Goal: Task Accomplishment & Management: Manage account settings

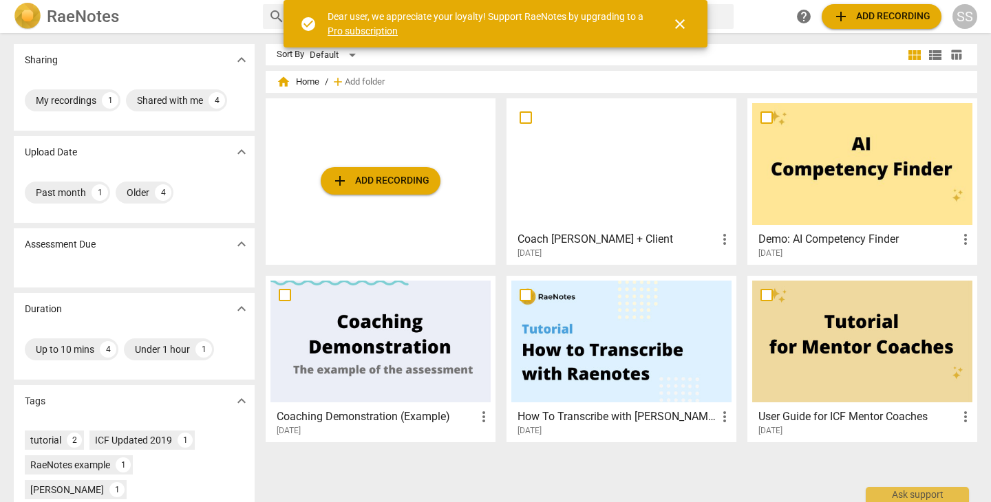
click at [679, 21] on span "close" at bounding box center [680, 24] width 17 height 17
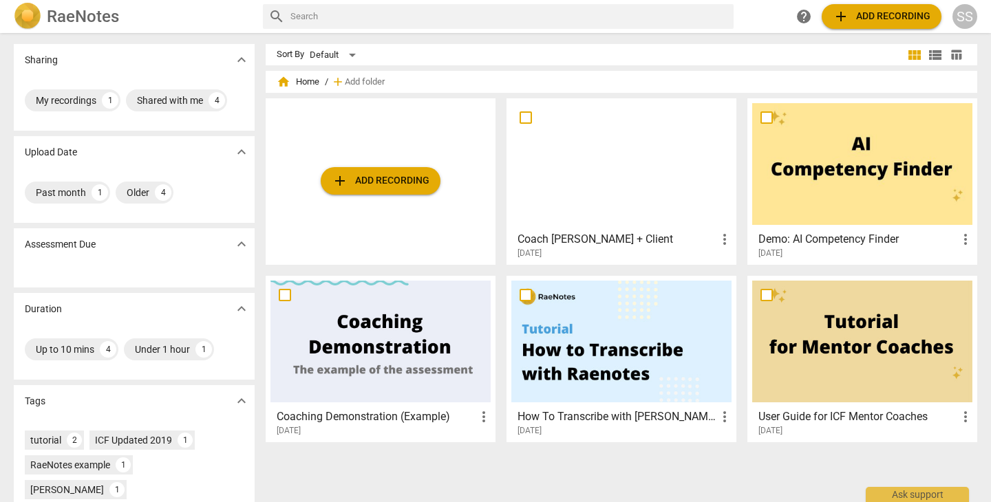
click at [963, 14] on div "SS" at bounding box center [965, 16] width 25 height 25
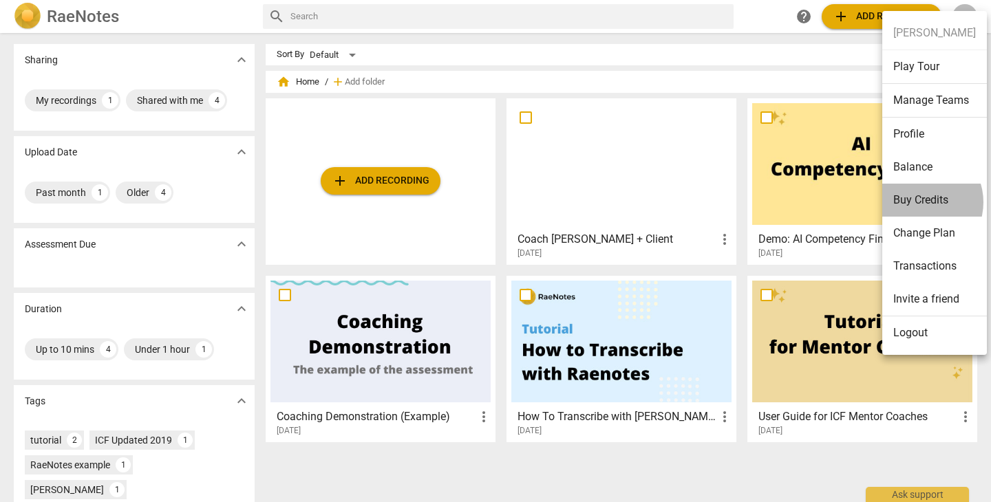
click at [920, 202] on li "Buy Credits" at bounding box center [934, 200] width 105 height 33
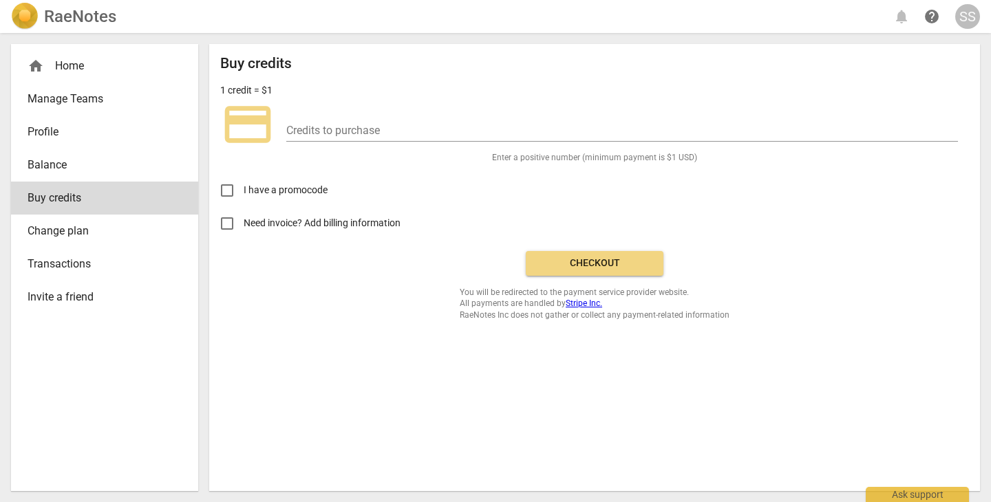
click at [52, 162] on span "Balance" at bounding box center [99, 165] width 143 height 17
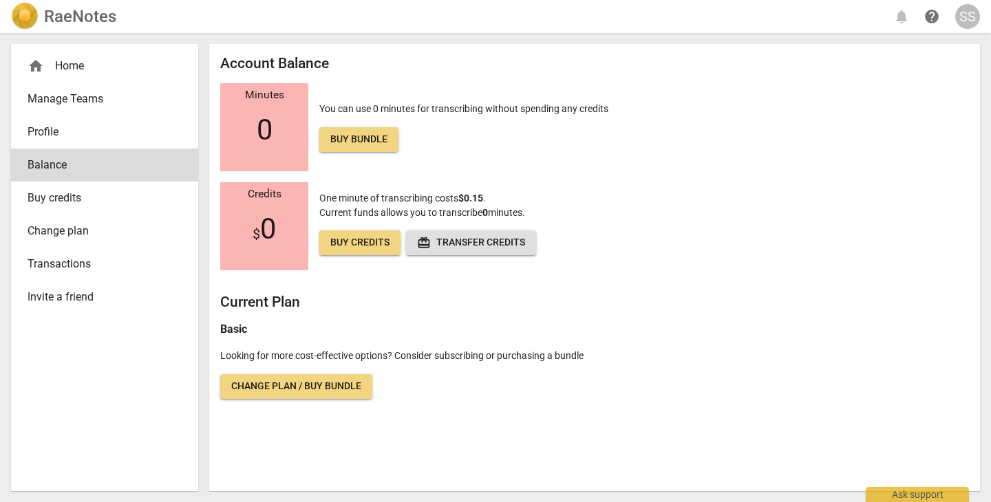
click at [114, 100] on span "Manage Teams" at bounding box center [99, 99] width 143 height 17
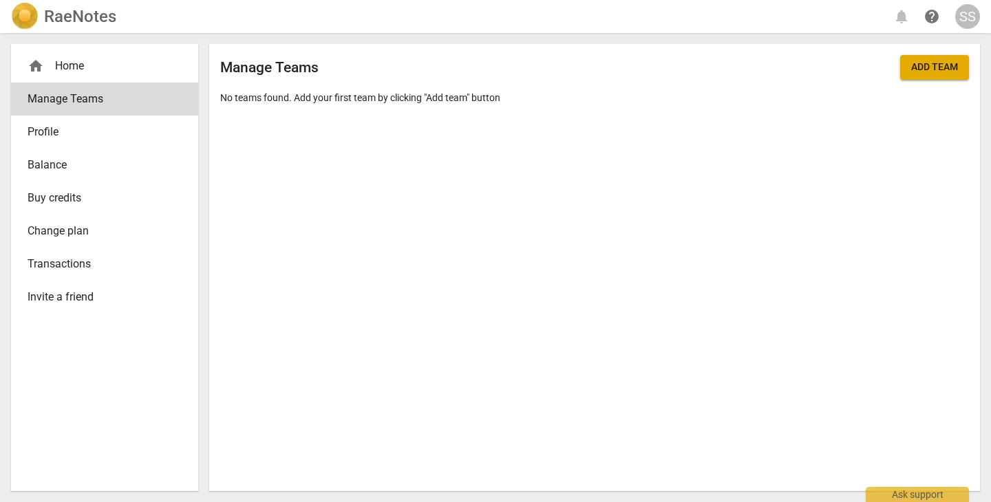
click at [72, 66] on div "home Home" at bounding box center [99, 66] width 143 height 17
